Goal: Find specific page/section: Locate a particular part of the current website

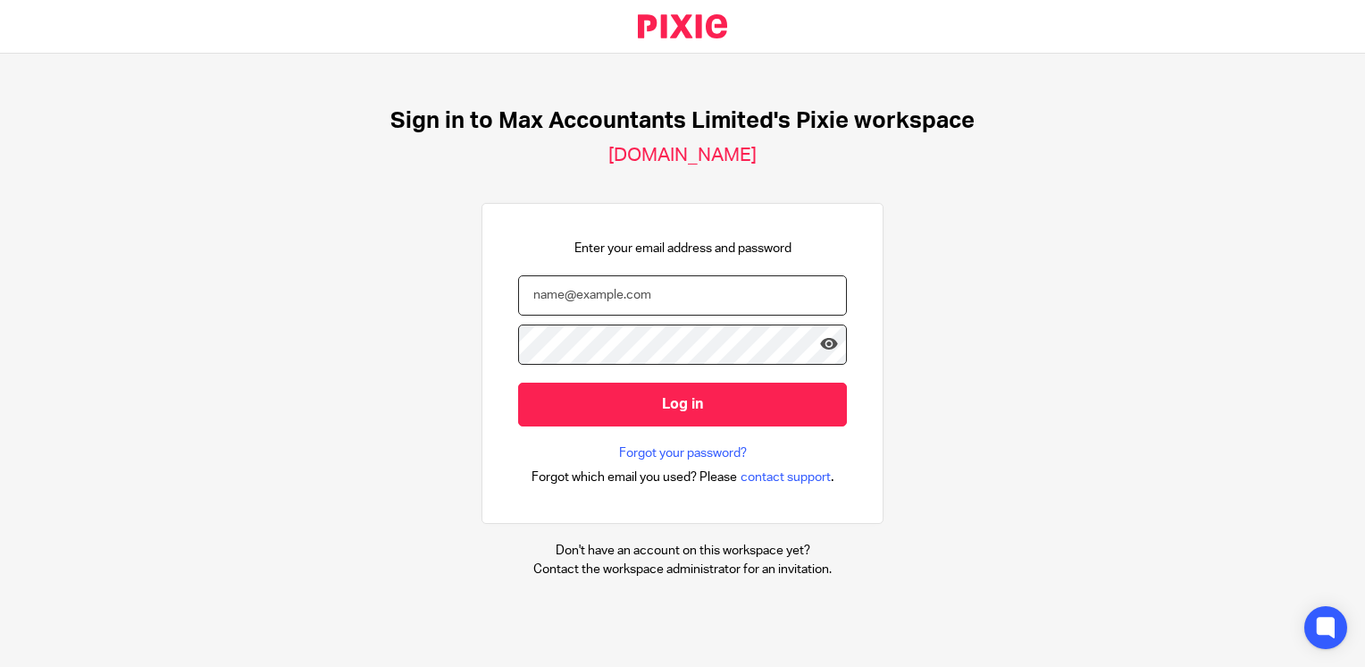
click at [661, 294] on input "email" at bounding box center [682, 295] width 329 height 40
type input "[EMAIL_ADDRESS][DOMAIN_NAME]"
click at [518, 382] on input "Log in" at bounding box center [682, 404] width 329 height 44
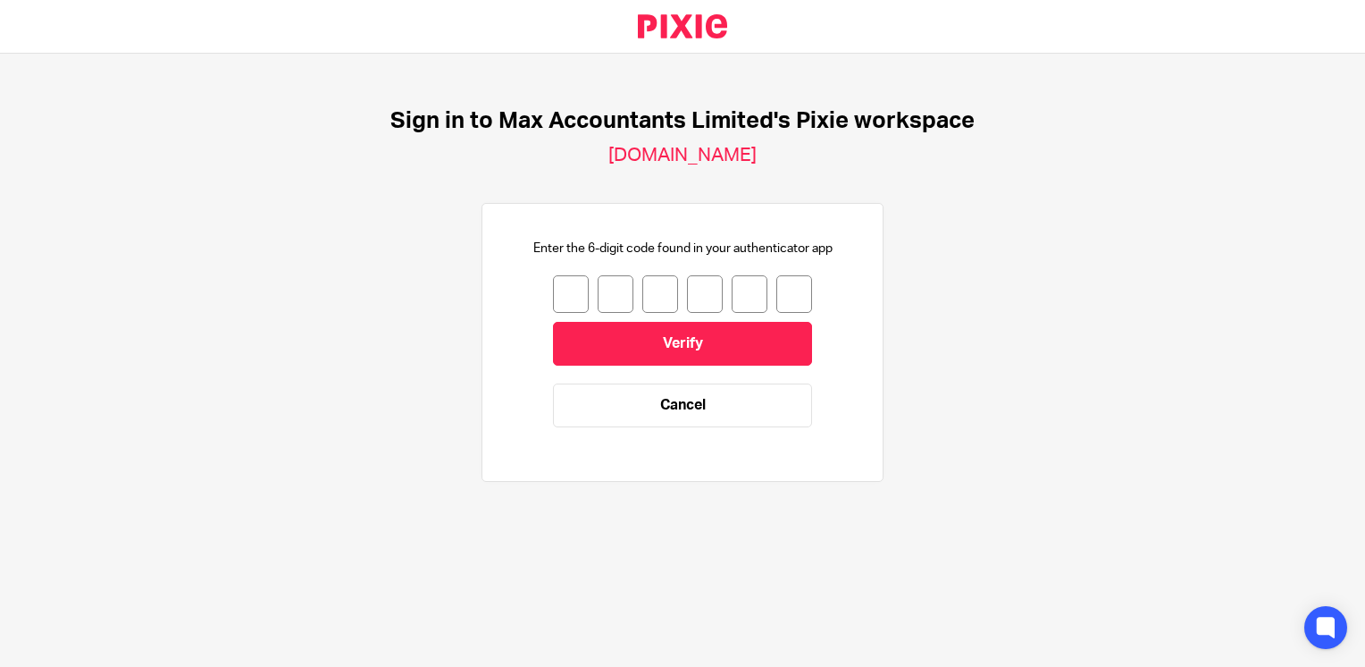
click at [554, 294] on input "number" at bounding box center [571, 294] width 36 height 38
type input "6"
type input "1"
type input "5"
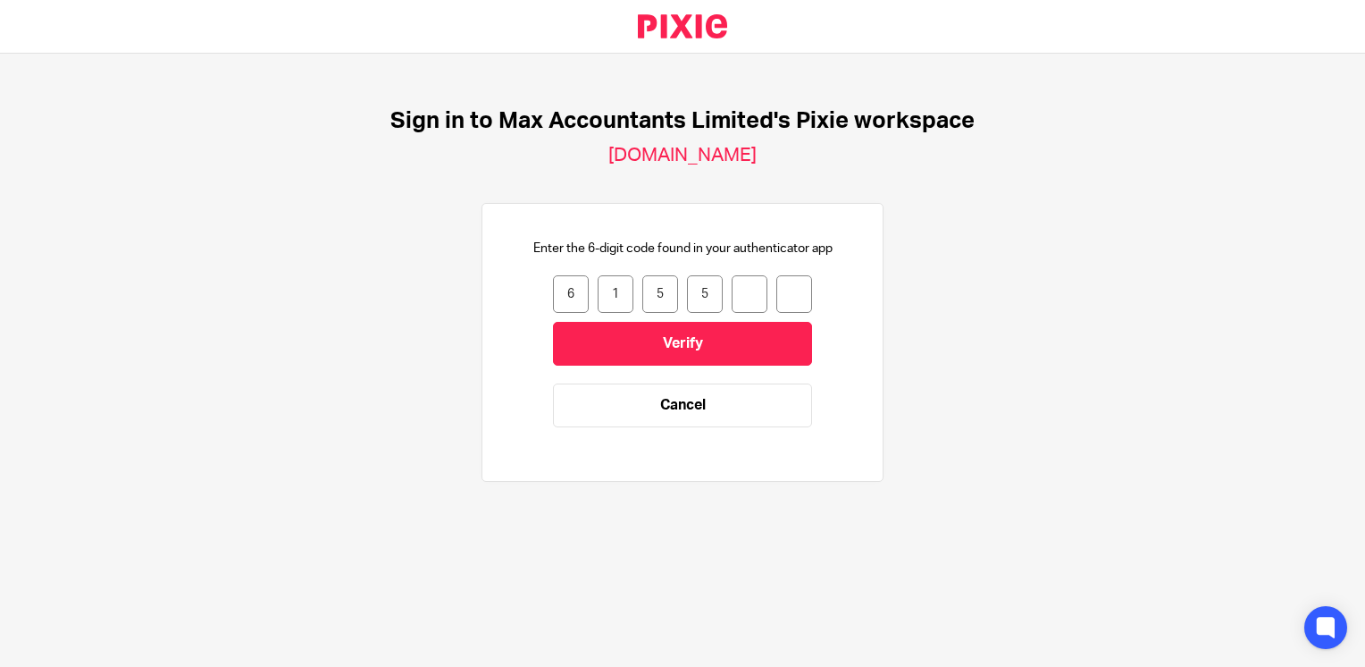
type input "2"
type input "9"
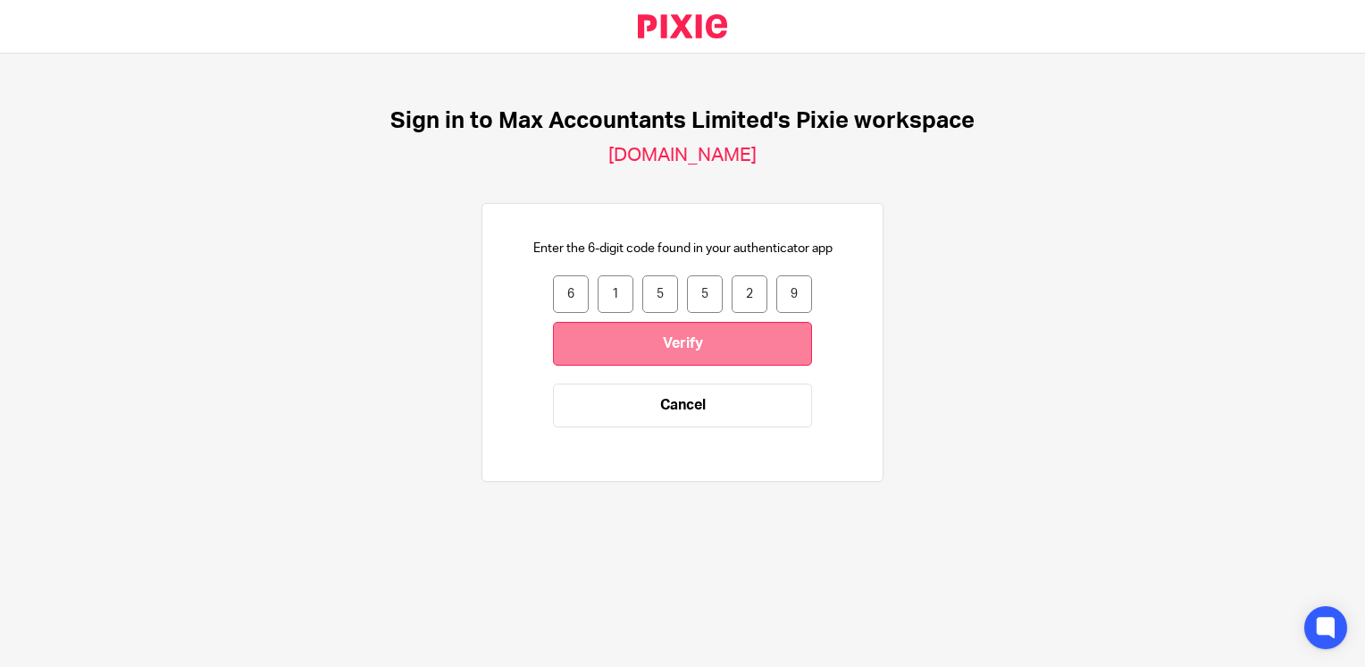
click at [610, 353] on input "Verify" at bounding box center [682, 344] width 259 height 44
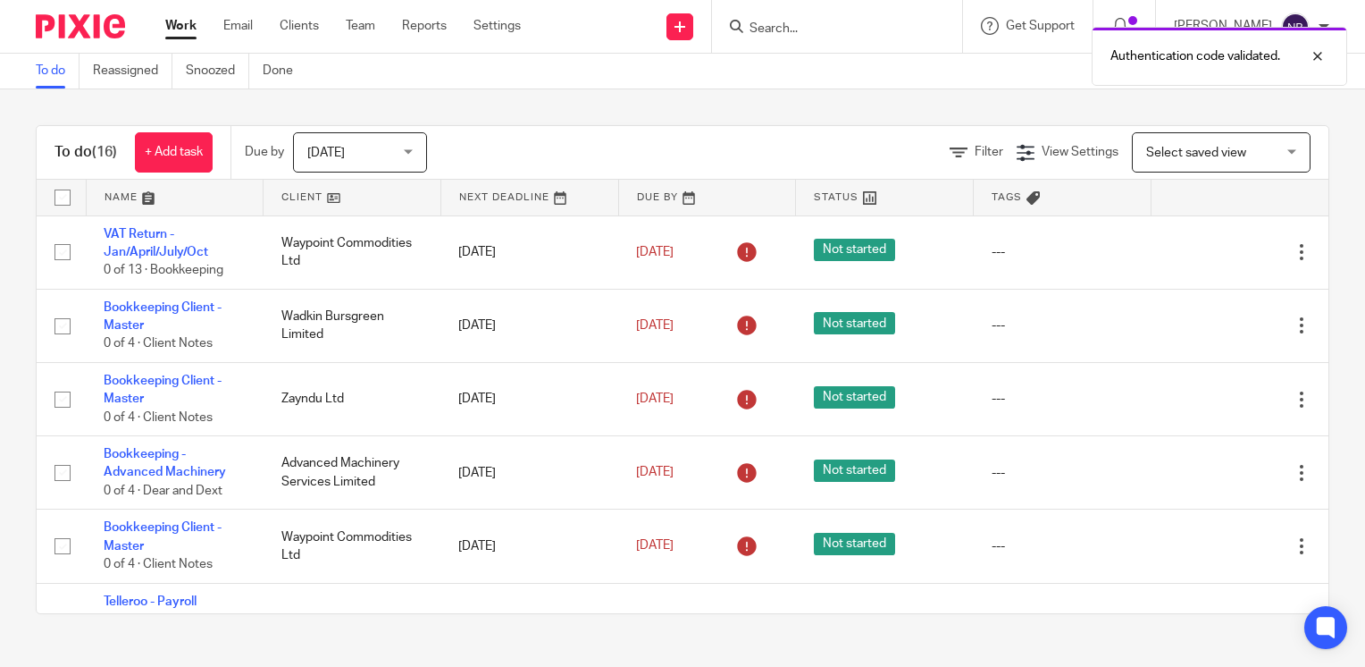
click at [533, 118] on div "To do (16) + Add task Due by Today Today Today Tomorrow This week Next week Thi…" at bounding box center [682, 369] width 1365 height 560
click at [855, 29] on input "Search" at bounding box center [828, 29] width 161 height 16
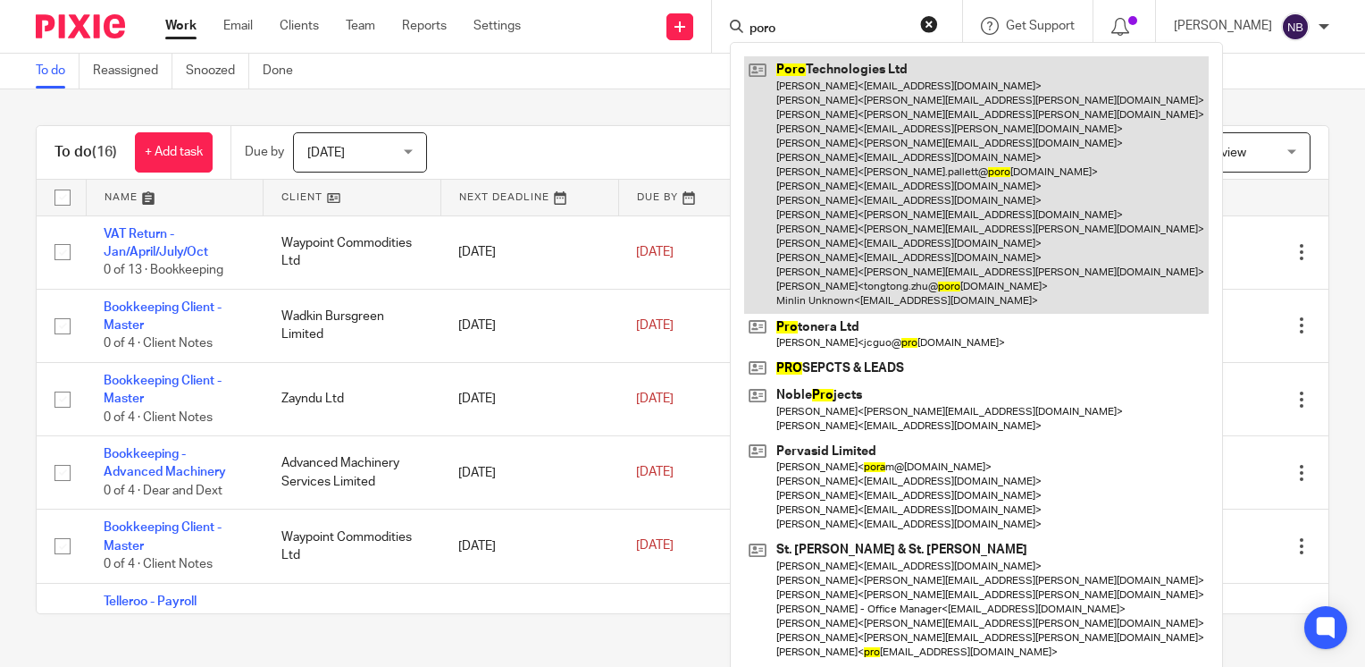
type input "poro"
click at [793, 170] on link at bounding box center [976, 184] width 465 height 256
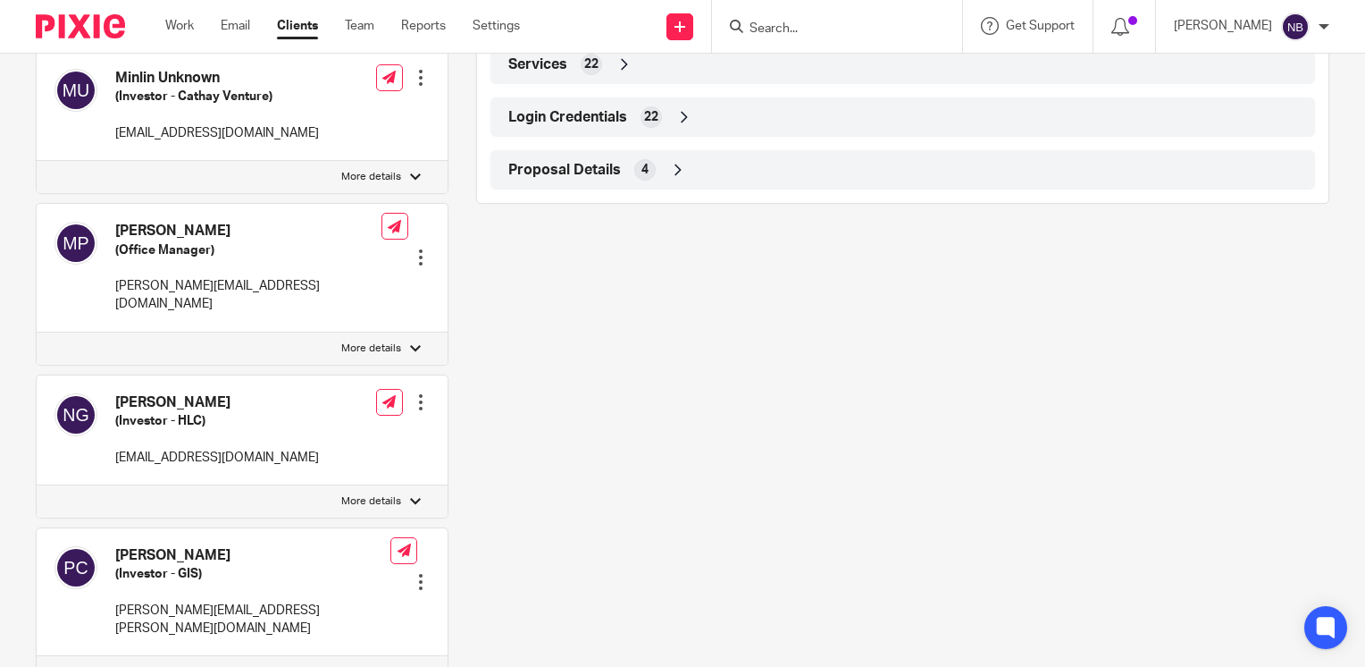
scroll to position [1592, 0]
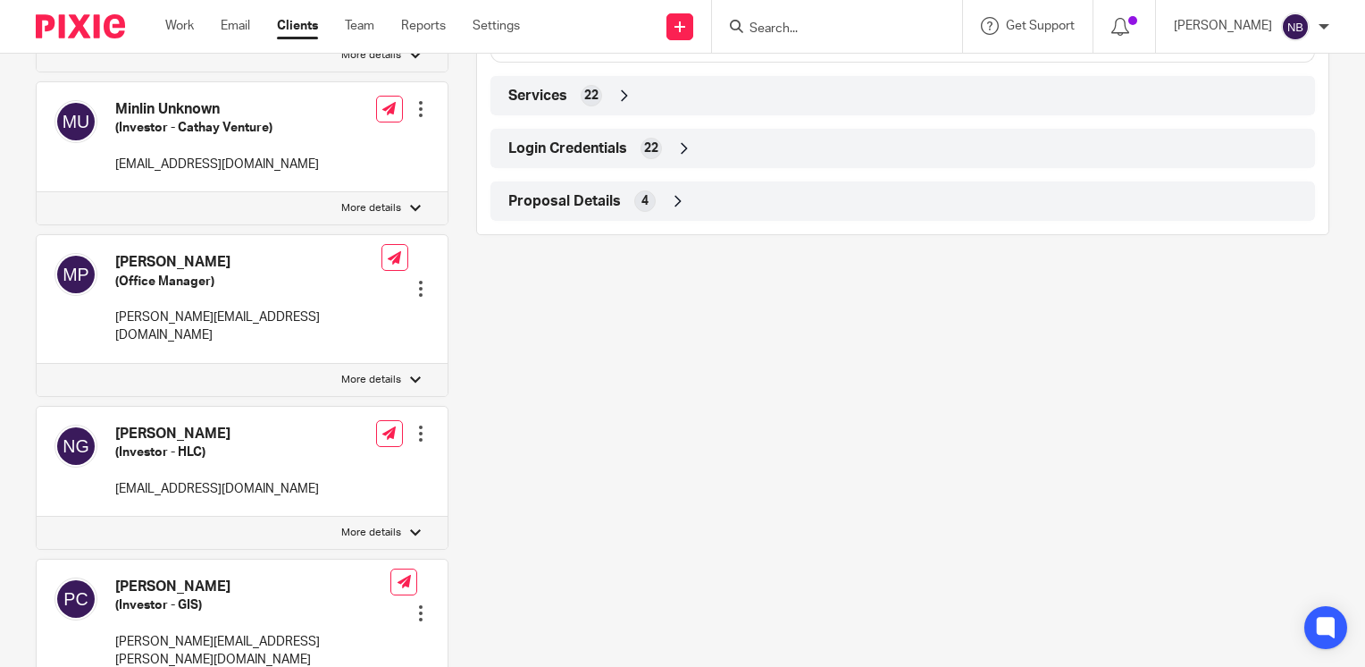
click at [675, 157] on icon at bounding box center [684, 148] width 18 height 18
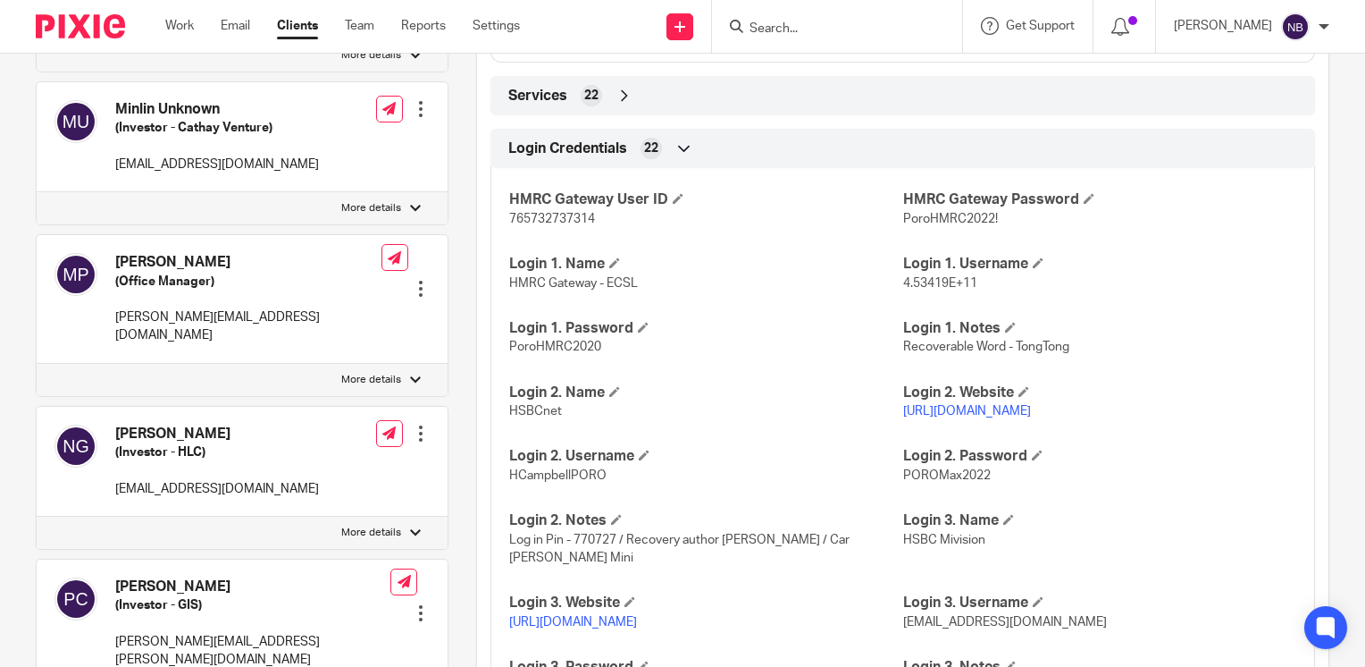
drag, startPoint x: 1050, startPoint y: 428, endPoint x: 895, endPoint y: 428, distance: 154.6
click at [903, 420] on p "[URL][DOMAIN_NAME]" at bounding box center [1099, 411] width 393 height 18
copy link "[URL][DOMAIN_NAME]"
drag, startPoint x: 602, startPoint y: 497, endPoint x: 506, endPoint y: 496, distance: 96.5
click at [509, 484] on p "HCampbellPORO" at bounding box center [705, 475] width 393 height 18
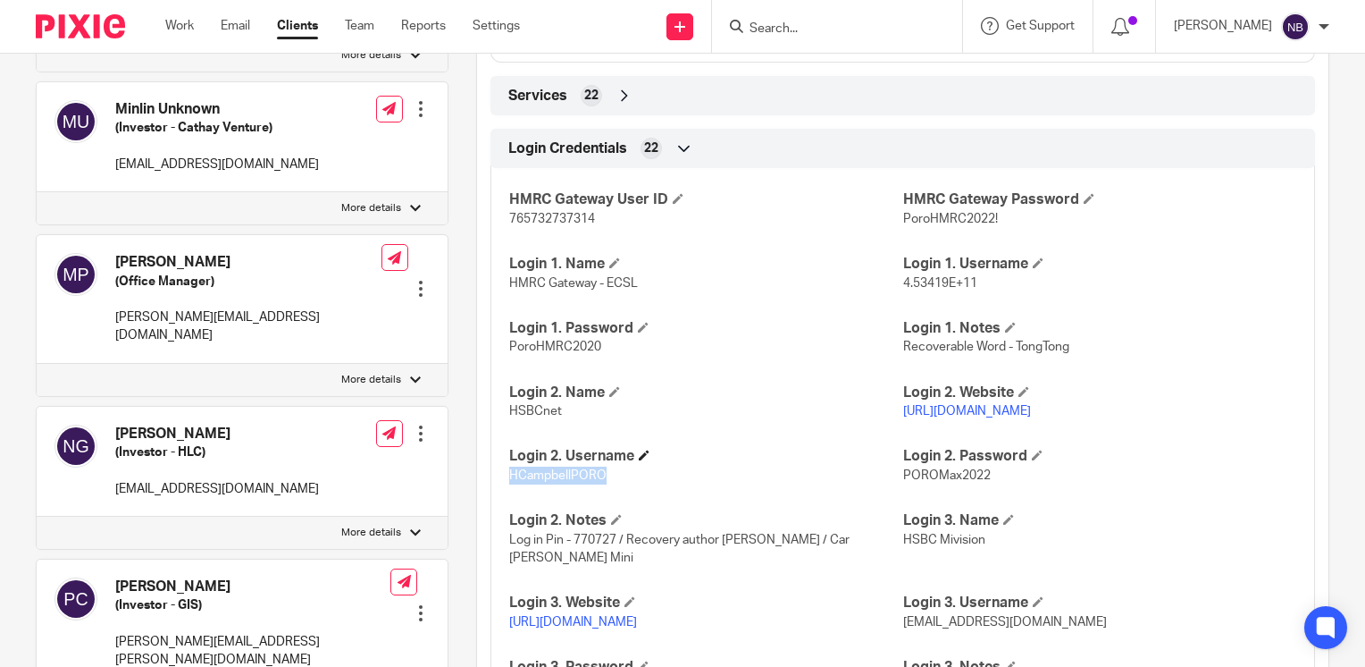
copy span "HCampbellPORO"
